Goal: Task Accomplishment & Management: Manage account settings

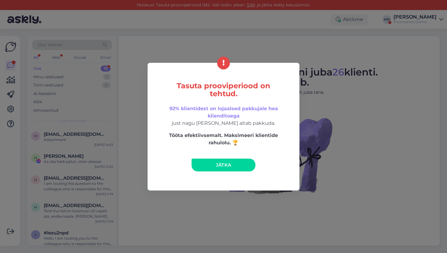
click at [217, 169] on link "Jätka" at bounding box center [224, 164] width 64 height 13
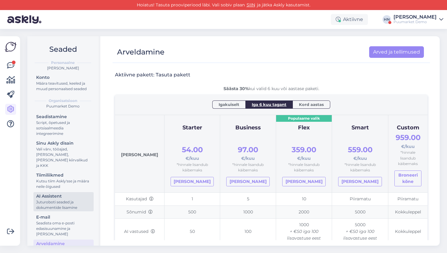
click at [68, 193] on div "AI Assistent" at bounding box center [63, 196] width 55 height 6
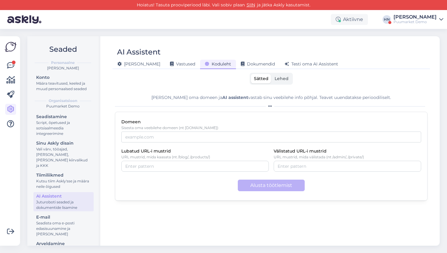
click at [270, 84] on div "Sätted Lehed" at bounding box center [271, 79] width 43 height 12
click at [280, 81] on label "Lehed" at bounding box center [282, 78] width 20 height 9
click at [272, 74] on input "Lehed" at bounding box center [272, 74] width 0 height 0
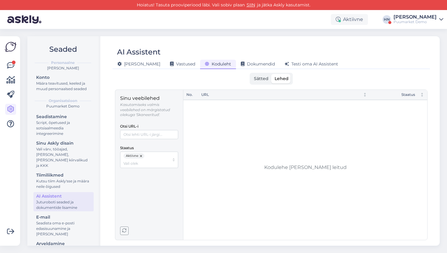
click at [265, 81] on label "Sätted" at bounding box center [261, 78] width 21 height 9
click at [251, 74] on input "Sätted" at bounding box center [251, 74] width 0 height 0
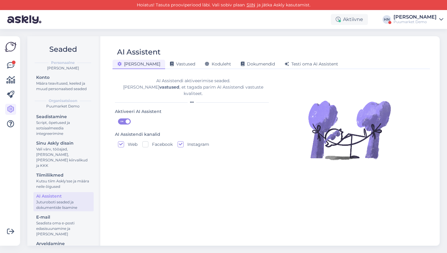
click at [177, 70] on div "AI Assistent [PERSON_NAME] Vastused Koduleht Dokumendid [PERSON_NAME] oma AI As…" at bounding box center [271, 140] width 337 height 209
click at [170, 66] on span "Vastused" at bounding box center [182, 63] width 25 height 5
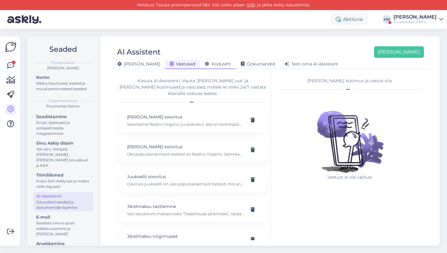
click at [200, 68] on div "Koduleht" at bounding box center [218, 64] width 36 height 9
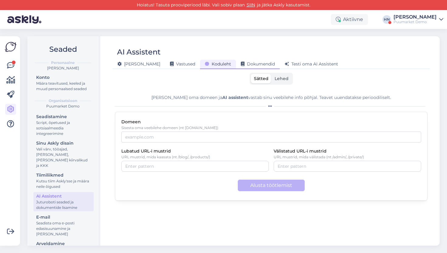
click at [241, 63] on span "Dokumendid" at bounding box center [258, 63] width 34 height 5
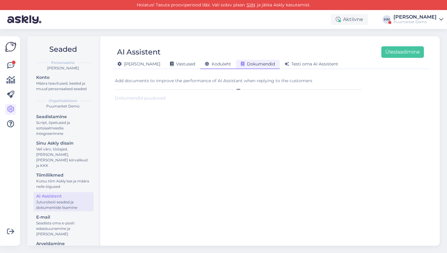
click at [211, 63] on div "Koduleht" at bounding box center [218, 64] width 36 height 9
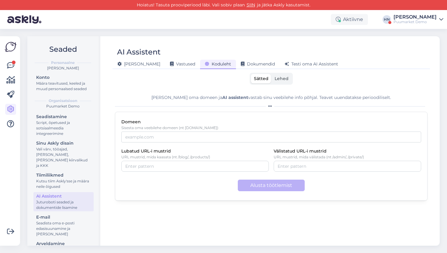
click at [282, 79] on span "Lehed" at bounding box center [282, 78] width 14 height 5
click at [272, 74] on input "Lehed" at bounding box center [272, 74] width 0 height 0
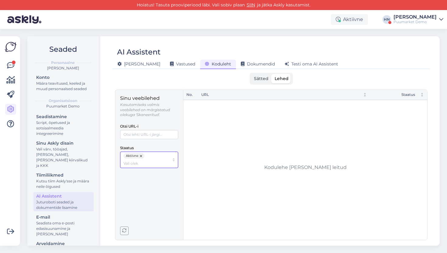
click at [157, 156] on div "Aktiivne" at bounding box center [146, 159] width 46 height 13
